Goal: Find specific page/section: Find specific page/section

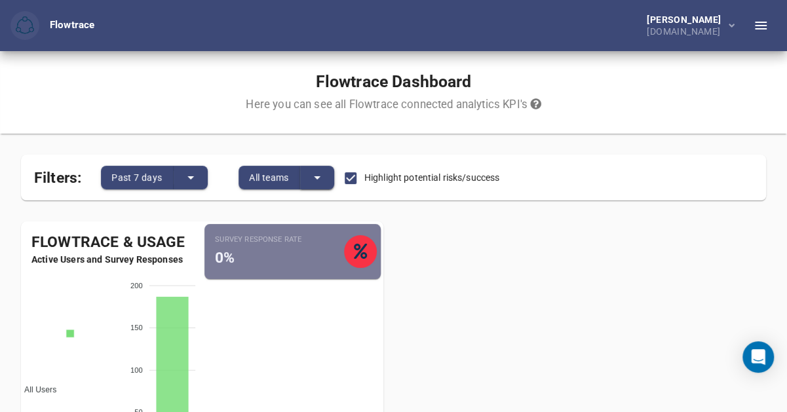
click at [317, 178] on icon "split button" at bounding box center [317, 177] width 7 height 3
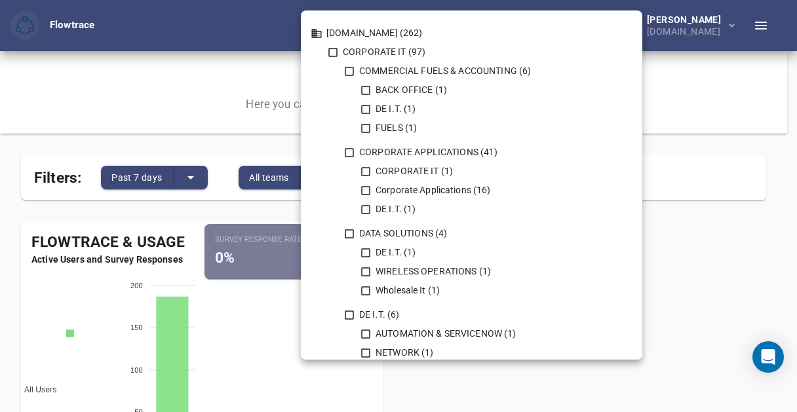
click at [717, 108] on div at bounding box center [398, 206] width 797 height 412
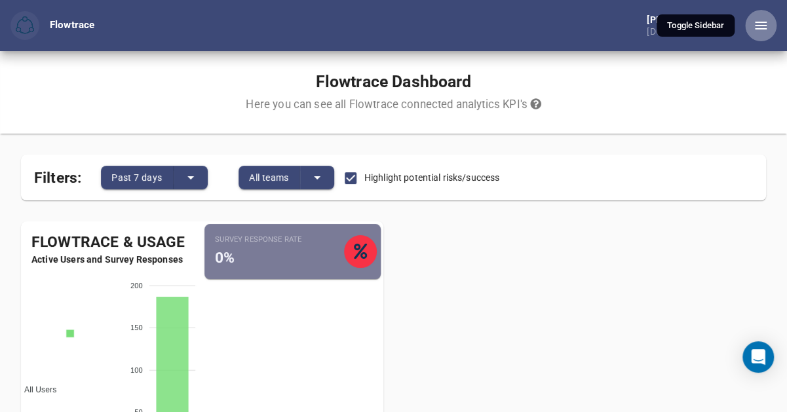
click at [763, 20] on icon "button" at bounding box center [761, 26] width 16 height 16
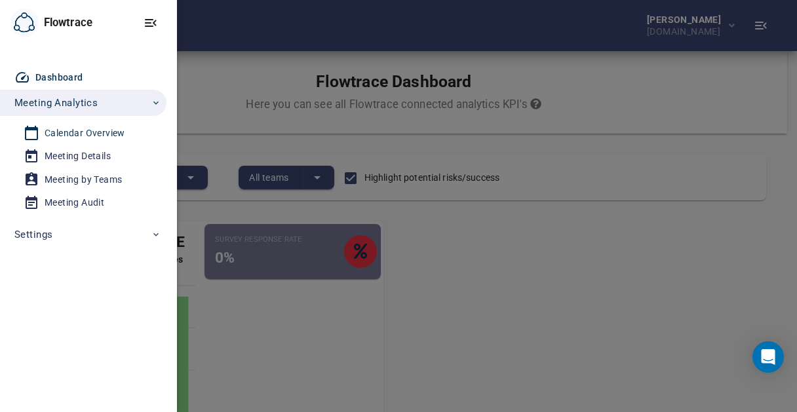
click at [106, 128] on div "Calendar Overview" at bounding box center [85, 133] width 81 height 16
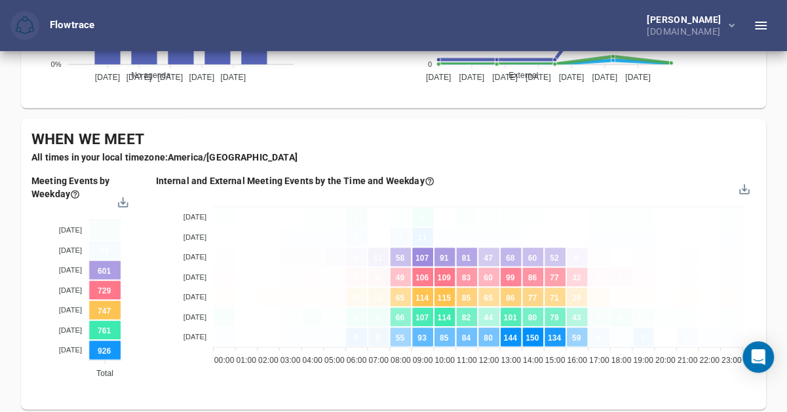
scroll to position [715, 0]
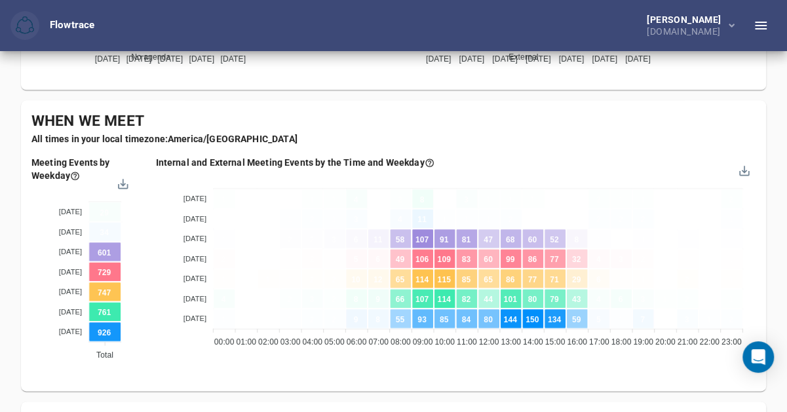
drag, startPoint x: 759, startPoint y: 357, endPoint x: 475, endPoint y: 376, distance: 284.5
click at [475, 376] on div "Internal and External Meeting Events by the Time and Weekday [DATE] [DATE] [DAT…" at bounding box center [456, 266] width 621 height 241
